Goal: Obtain resource: Download file/media

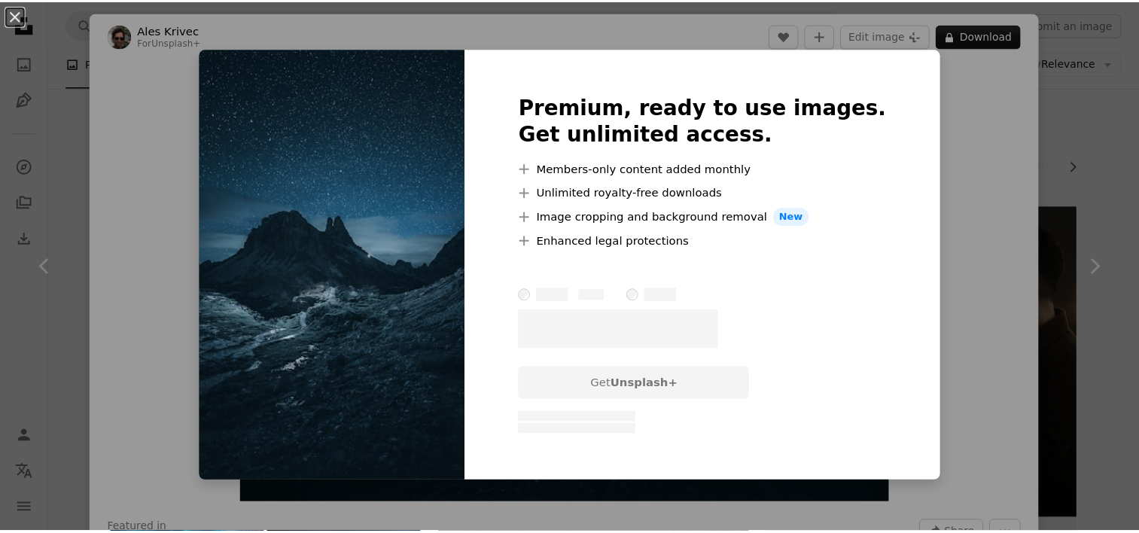
scroll to position [452, 0]
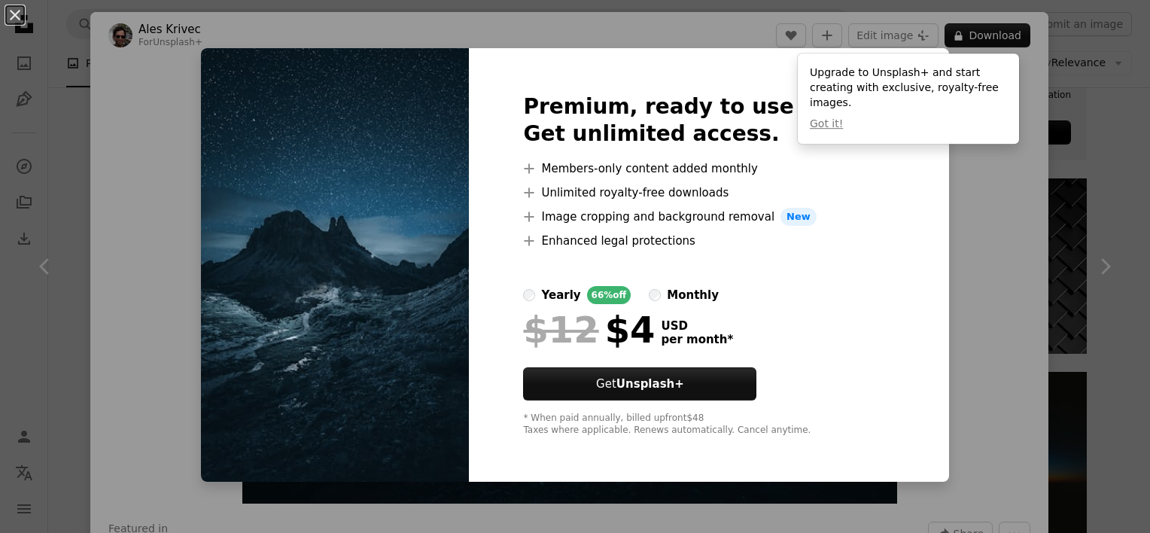
click at [1043, 243] on div "An X shape Premium, ready to use images. Get unlimited access. A plus sign Memb…" at bounding box center [575, 266] width 1150 height 533
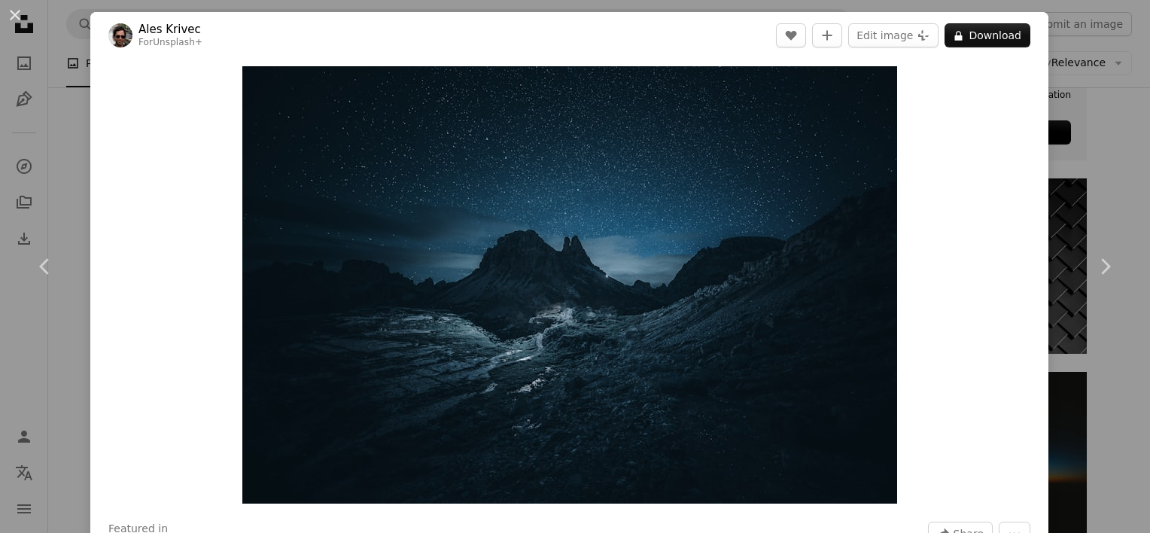
click at [81, 35] on div "An X shape Chevron left Chevron right Ales Krivec For Unsplash+ A heart A plus …" at bounding box center [575, 266] width 1150 height 533
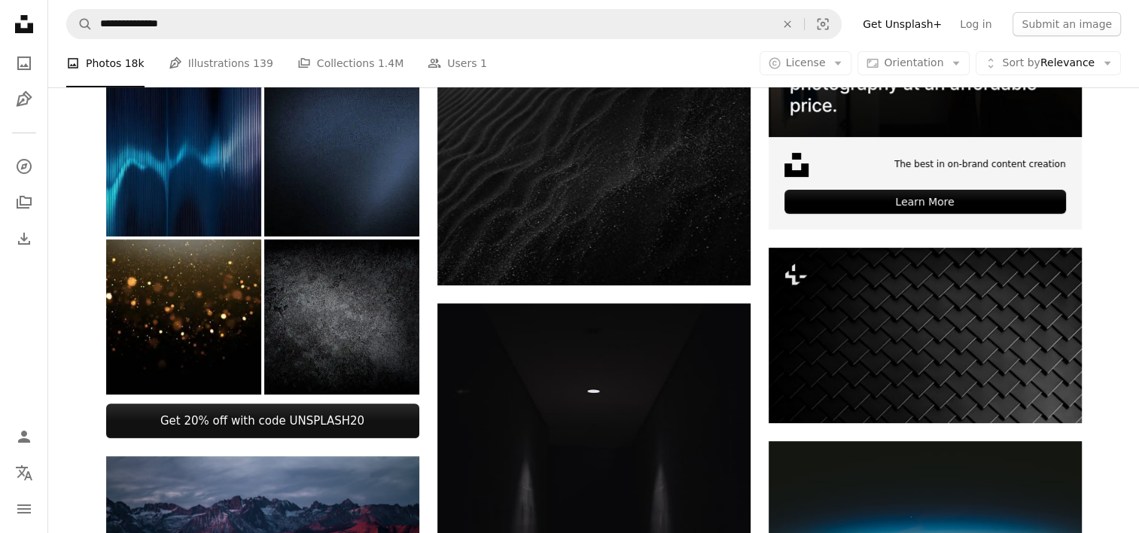
scroll to position [301, 0]
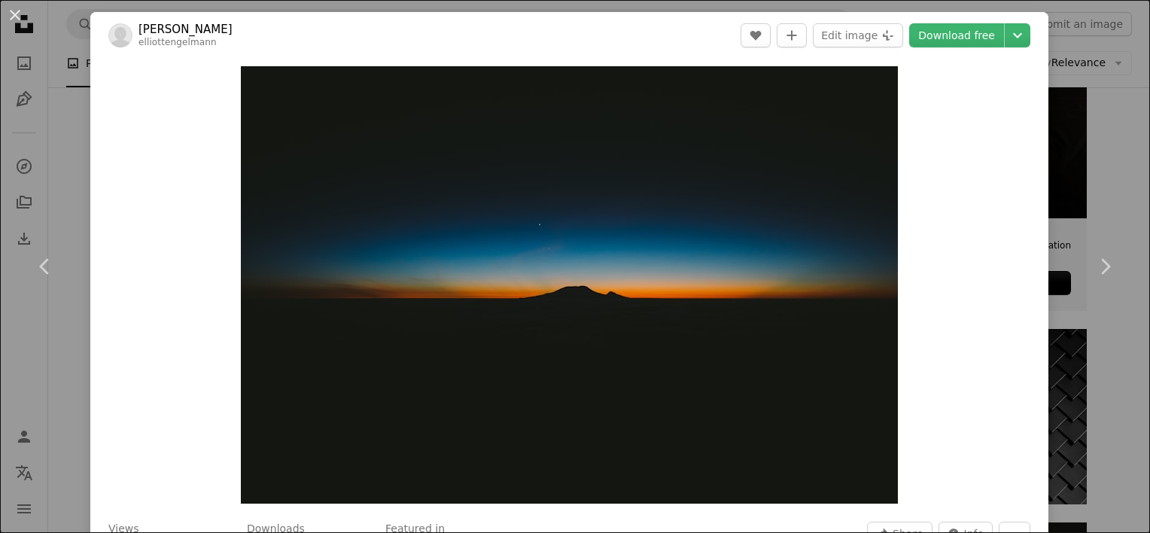
click at [1096, 183] on div "An X shape Chevron left Chevron right [PERSON_NAME] A heart A plus sign Edit im…" at bounding box center [575, 266] width 1150 height 533
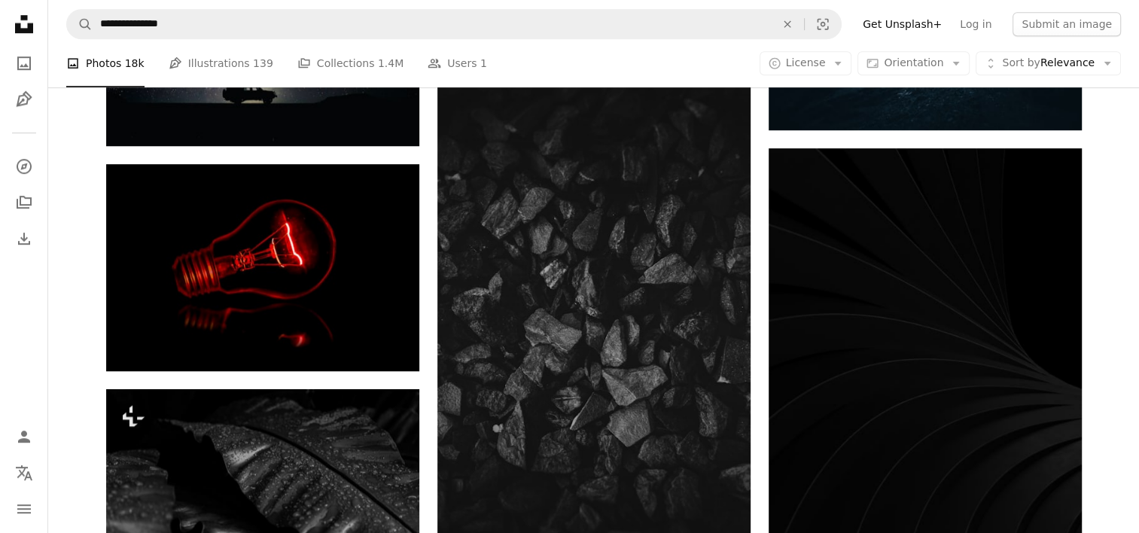
scroll to position [1204, 0]
